Goal: Transaction & Acquisition: Purchase product/service

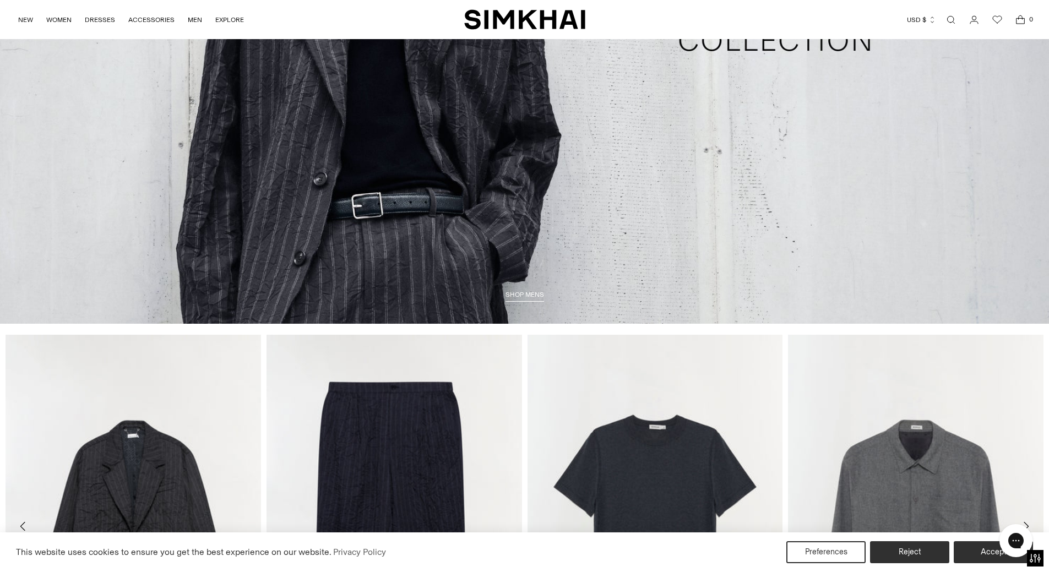
scroll to position [3137, 0]
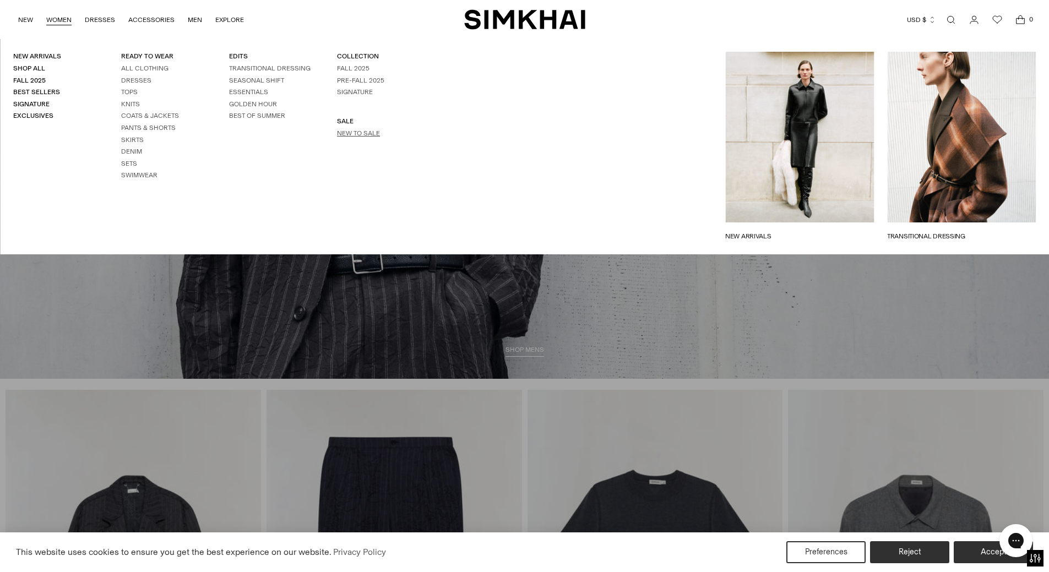
click at [355, 133] on link "New to Sale" at bounding box center [358, 133] width 43 height 8
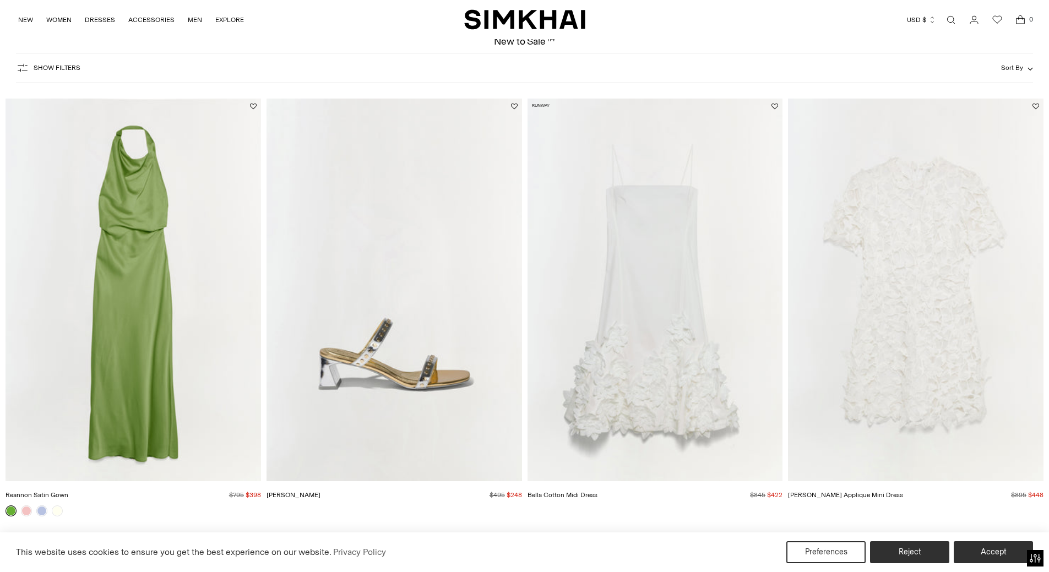
scroll to position [55, 0]
click at [25, 513] on link at bounding box center [26, 511] width 11 height 11
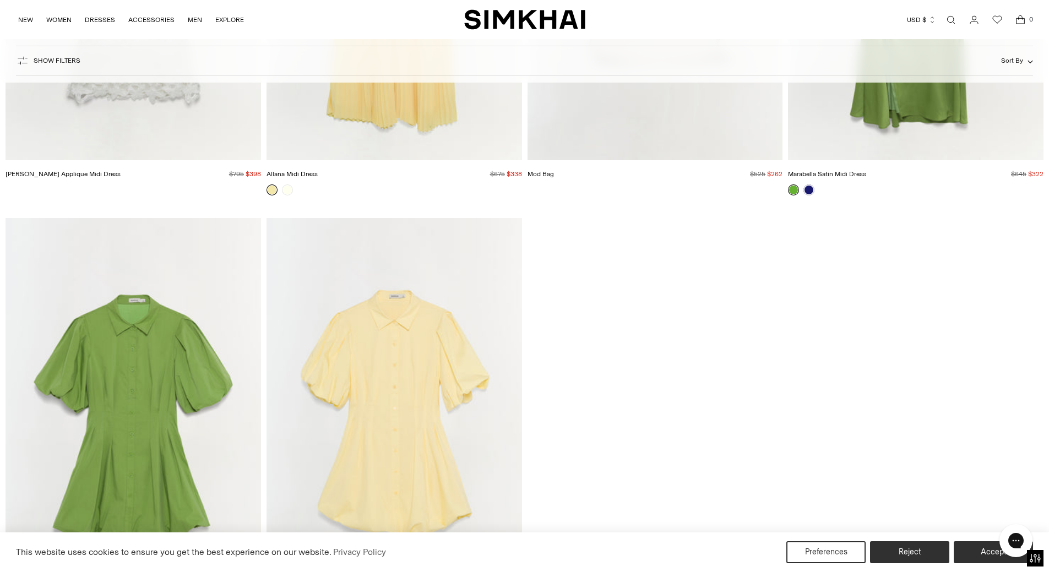
scroll to position [12115, 0]
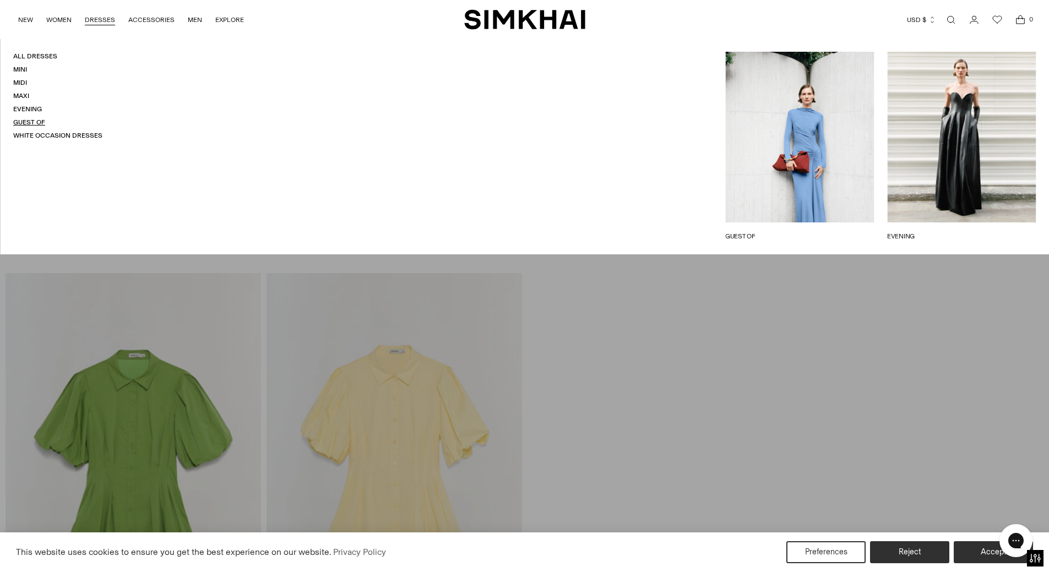
click at [30, 119] on link "Guest Of" at bounding box center [29, 122] width 32 height 8
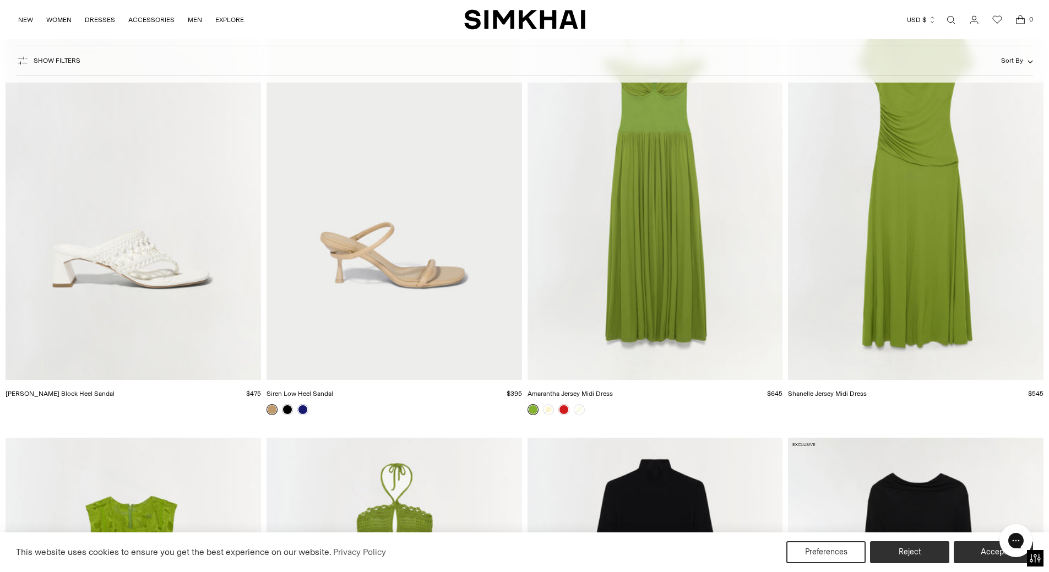
scroll to position [11344, 0]
